Goal: Check status: Check status

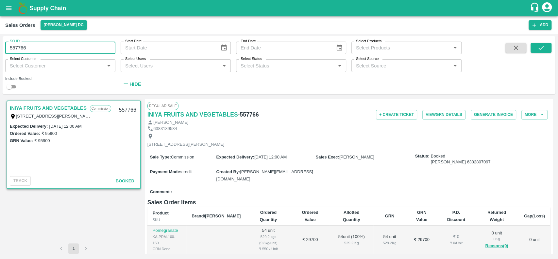
drag, startPoint x: 27, startPoint y: 49, endPoint x: 9, endPoint y: 54, distance: 18.3
click at [9, 54] on input "557766" at bounding box center [60, 48] width 110 height 12
type input "557766"
click at [43, 25] on button "[PERSON_NAME] DC" at bounding box center [64, 24] width 46 height 9
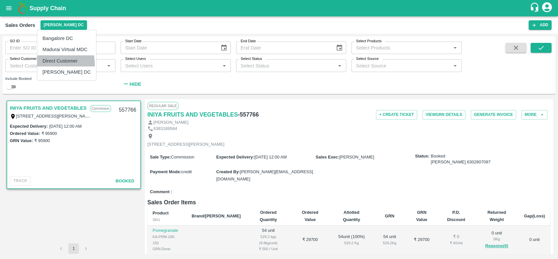
click at [44, 64] on li "Direct Customer" at bounding box center [66, 60] width 59 height 11
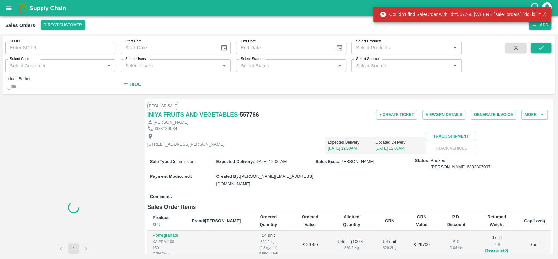
click at [539, 47] on icon "submit" at bounding box center [541, 47] width 7 height 7
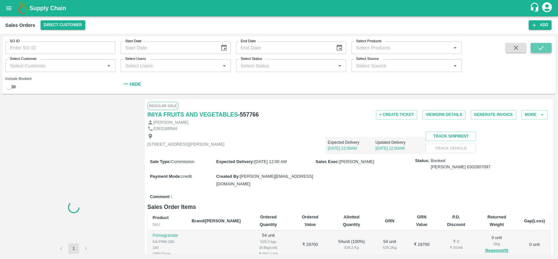
click at [539, 47] on icon "submit" at bounding box center [541, 47] width 7 height 7
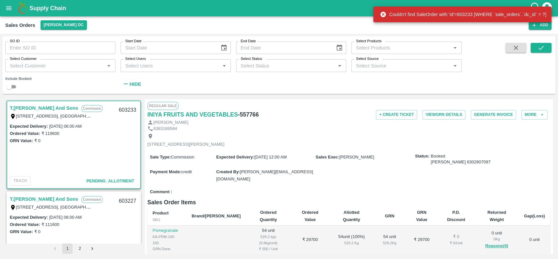
scroll to position [1, 0]
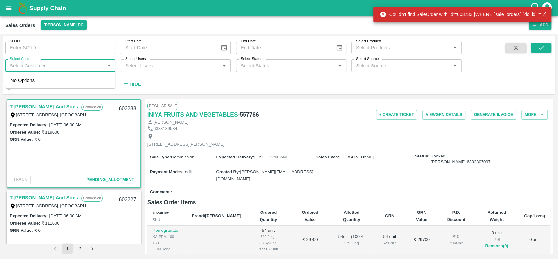
click at [41, 66] on input "Select Customer" at bounding box center [55, 65] width 96 height 9
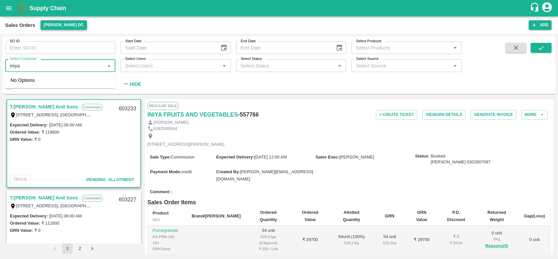
type input "iniya"
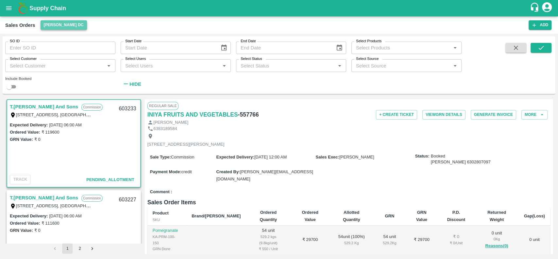
click at [45, 22] on button "[PERSON_NAME] DC" at bounding box center [64, 24] width 46 height 9
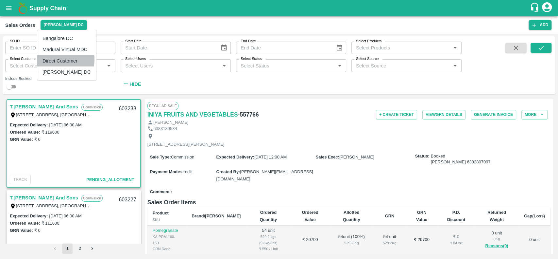
click at [46, 59] on li "Direct Customer" at bounding box center [66, 60] width 59 height 11
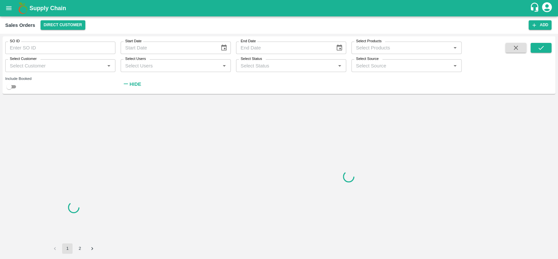
scroll to position [0, 0]
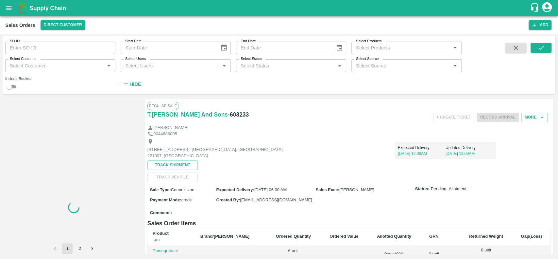
type input "602315"
